Goal: Task Accomplishment & Management: Use online tool/utility

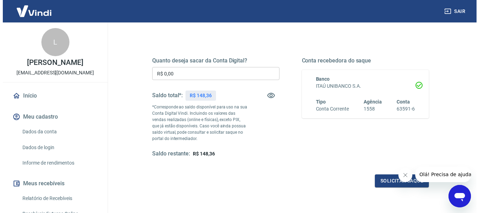
scroll to position [105, 0]
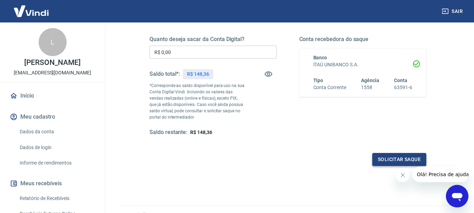
click at [405, 156] on button "Solicitar saque" at bounding box center [399, 159] width 54 height 13
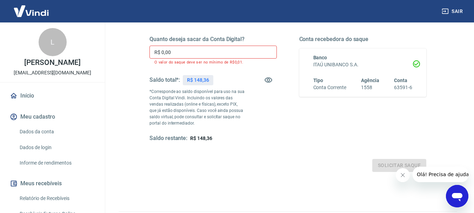
click at [214, 52] on input "R$ 0,00" at bounding box center [212, 52] width 127 height 13
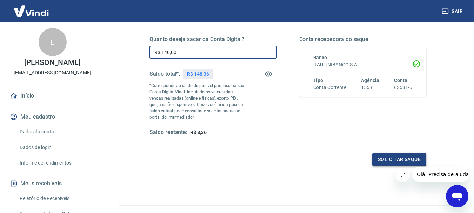
type input "R$ 140,00"
click at [395, 159] on button "Solicitar saque" at bounding box center [399, 159] width 54 height 13
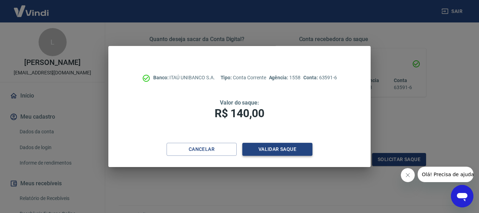
click at [271, 147] on button "Validar saque" at bounding box center [277, 149] width 70 height 13
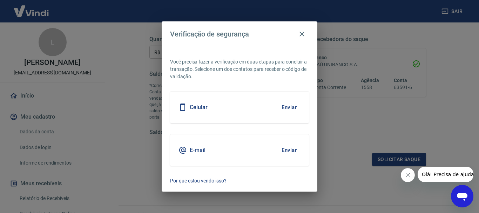
click at [252, 109] on div "Celular Enviar" at bounding box center [239, 108] width 139 height 32
click at [281, 105] on button "Enviar" at bounding box center [289, 107] width 23 height 15
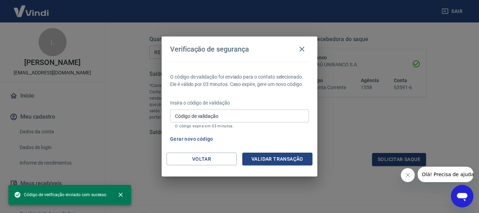
click at [263, 113] on input "Código de validação" at bounding box center [239, 115] width 139 height 13
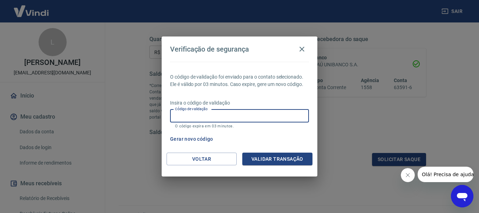
click at [263, 113] on input "Código de validação" at bounding box center [239, 115] width 139 height 13
type input "278068"
click at [293, 158] on button "Validar transação" at bounding box center [277, 159] width 70 height 13
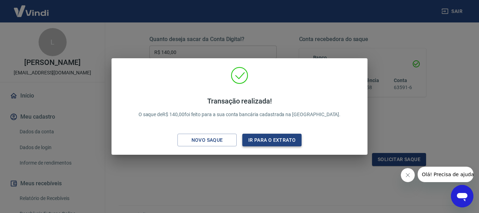
click at [293, 141] on button "Ir para o extrato" at bounding box center [271, 140] width 59 height 13
